Goal: Information Seeking & Learning: Find specific fact

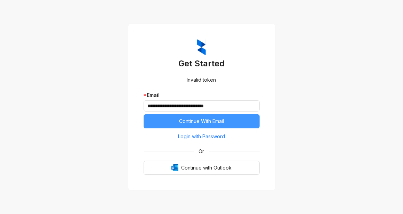
click at [199, 122] on span "Continue With Email" at bounding box center [201, 122] width 45 height 8
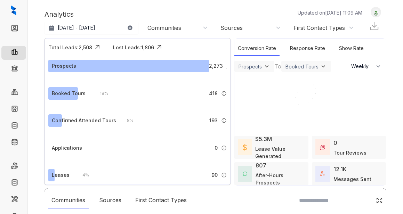
select select "******"
click at [165, 27] on div at bounding box center [201, 107] width 403 height 214
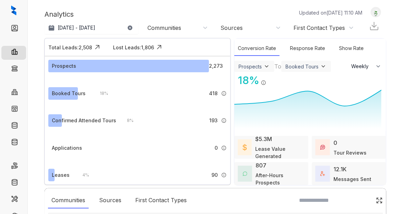
click at [181, 28] on div "Communities" at bounding box center [164, 28] width 34 height 8
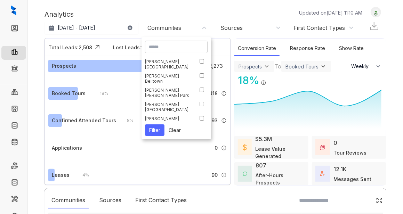
scroll to position [70, 0]
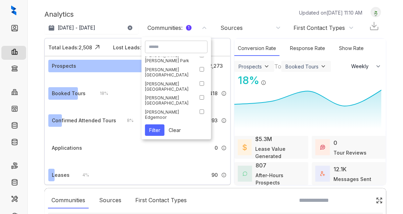
click at [155, 130] on button "Filter" at bounding box center [154, 129] width 19 height 11
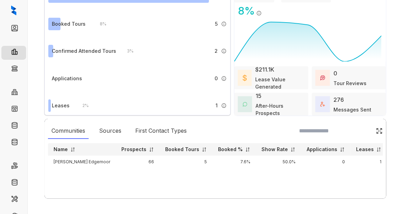
scroll to position [71, 0]
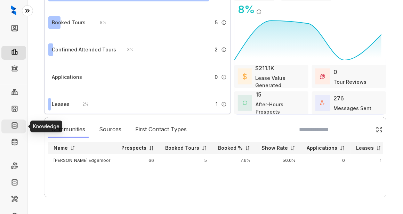
click at [22, 123] on link "Knowledge" at bounding box center [35, 127] width 26 height 14
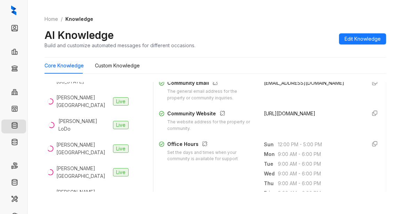
scroll to position [243, 0]
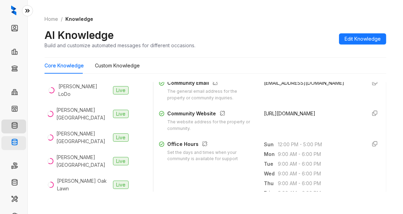
click at [22, 141] on link "Knowledge Base" at bounding box center [41, 143] width 39 height 14
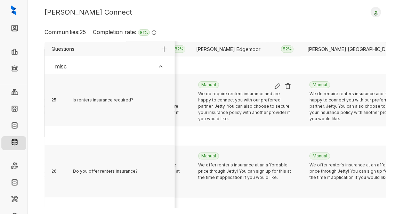
scroll to position [1950, 876]
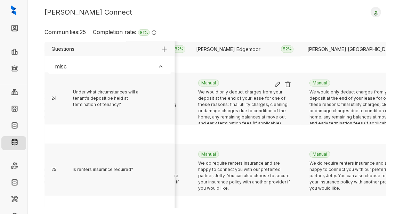
click at [233, 113] on div "We would only deduct charges from your deposit at the end of your lease for one…" at bounding box center [244, 109] width 93 height 41
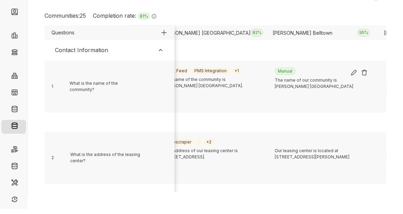
scroll to position [0, 0]
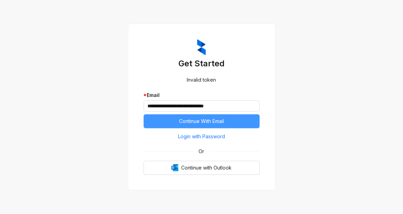
click at [191, 122] on span "Continue With Email" at bounding box center [201, 122] width 45 height 8
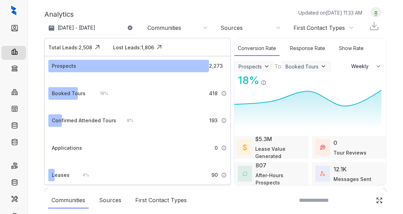
select select "******"
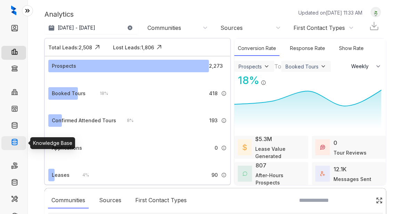
click at [22, 142] on link "Knowledge Base" at bounding box center [41, 143] width 39 height 14
click at [22, 140] on link "Knowledge Base" at bounding box center [41, 143] width 39 height 14
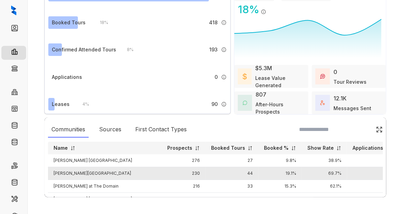
scroll to position [51, 0]
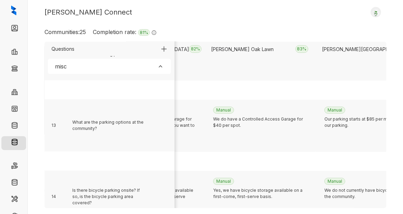
scroll to position [1139, 1657]
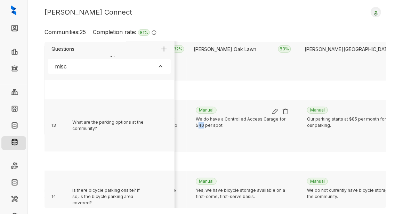
drag, startPoint x: 203, startPoint y: 124, endPoint x: 198, endPoint y: 125, distance: 5.2
click at [198, 125] on div "We do have a Controlled Access Garage for $40 per spot." at bounding box center [242, 136] width 93 height 41
click at [274, 110] on img at bounding box center [275, 111] width 7 height 7
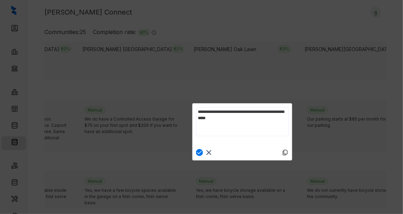
scroll to position [0, 0]
drag, startPoint x: 205, startPoint y: 117, endPoint x: 200, endPoint y: 116, distance: 5.2
click at [200, 116] on textarea "**********" at bounding box center [242, 126] width 93 height 38
type textarea "**********"
click at [199, 152] on img at bounding box center [199, 153] width 7 height 7
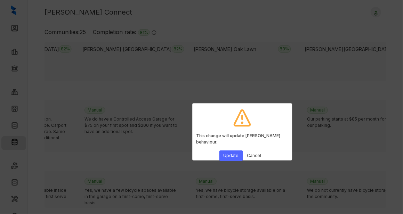
click at [232, 151] on button "Update" at bounding box center [231, 156] width 24 height 10
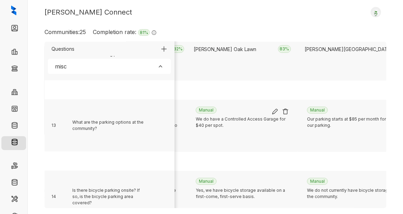
click at [274, 110] on img at bounding box center [275, 111] width 7 height 7
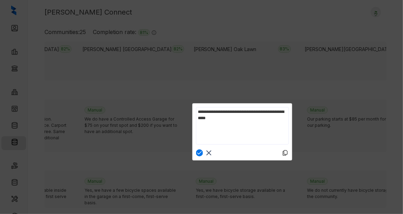
click at [200, 150] on img at bounding box center [199, 153] width 7 height 7
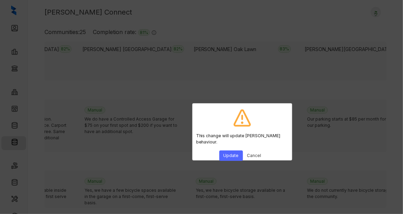
click at [231, 151] on button "Update" at bounding box center [231, 156] width 24 height 10
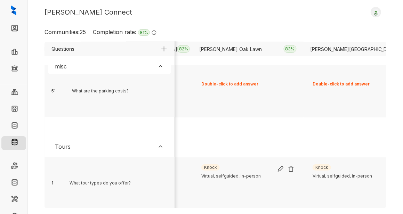
scroll to position [3847, 1651]
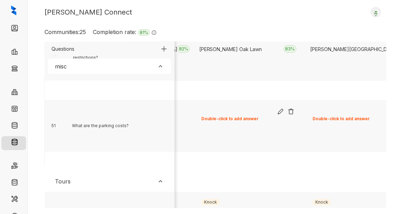
click at [238, 120] on div "Double-click to add answer" at bounding box center [247, 119] width 93 height 6
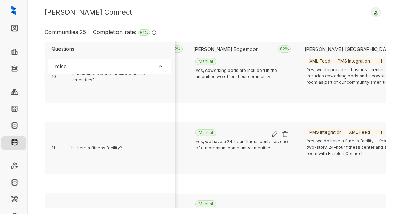
scroll to position [1043, 878]
